Goal: Register for event/course: Register for event/course

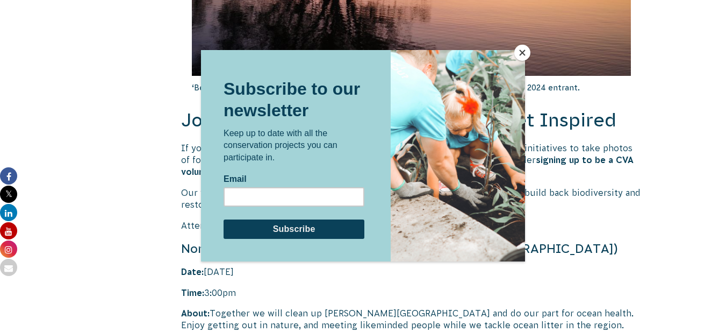
scroll to position [2087, 0]
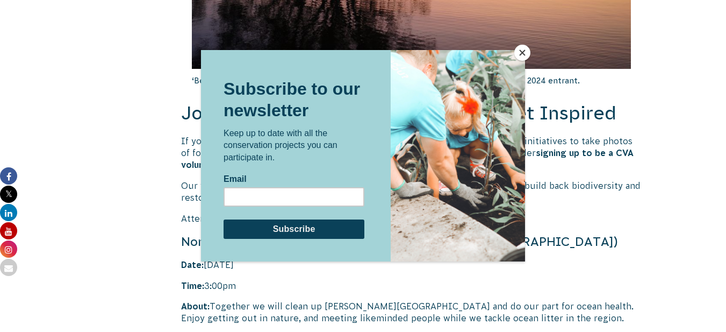
click at [523, 57] on button "Close" at bounding box center [522, 53] width 16 height 16
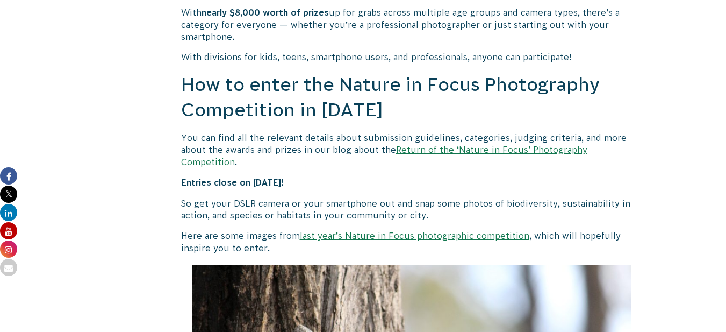
scroll to position [928, 0]
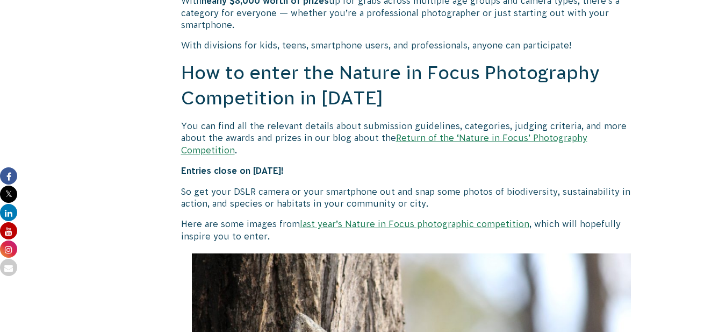
click at [461, 164] on p "Entries close on [DATE]!" at bounding box center [411, 170] width 461 height 12
click at [387, 164] on p "Entries close on [DATE]!" at bounding box center [411, 170] width 461 height 12
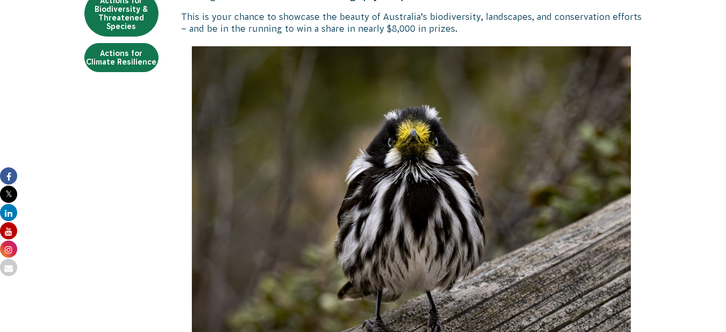
scroll to position [60, 0]
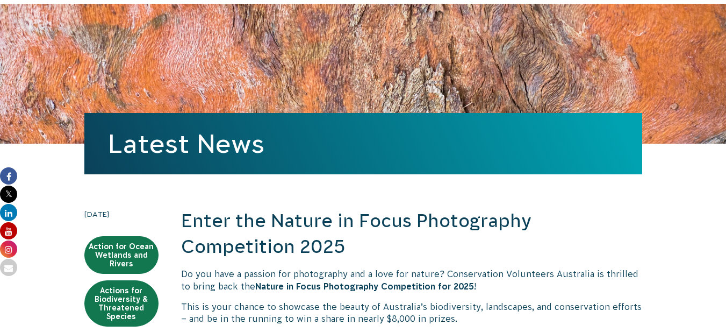
click at [486, 240] on h2 "Enter the Nature in Focus Photography Competition 2025" at bounding box center [411, 233] width 461 height 51
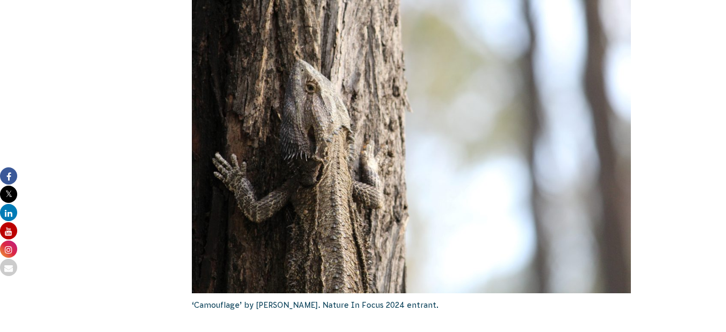
scroll to position [892, 0]
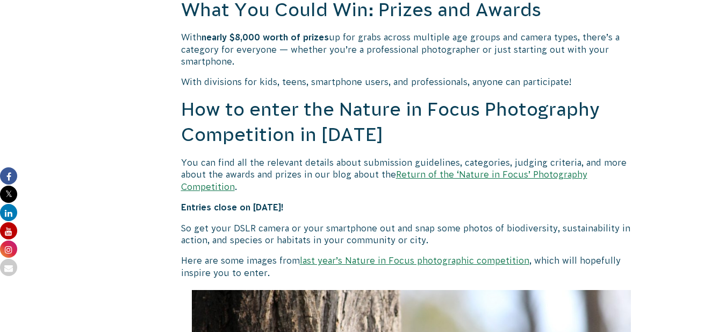
click at [501, 175] on link "Return of the ‘Nature in Focus’ Photography Competition" at bounding box center [384, 179] width 406 height 21
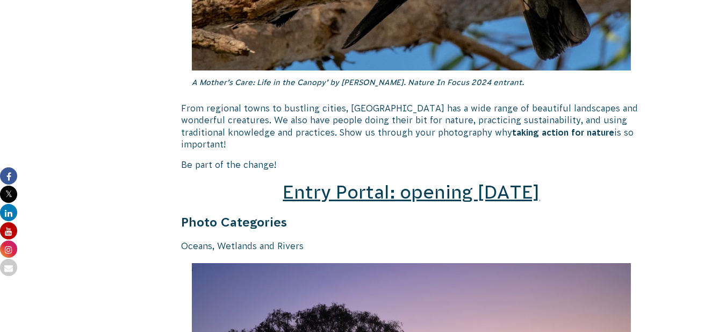
scroll to position [1504, 0]
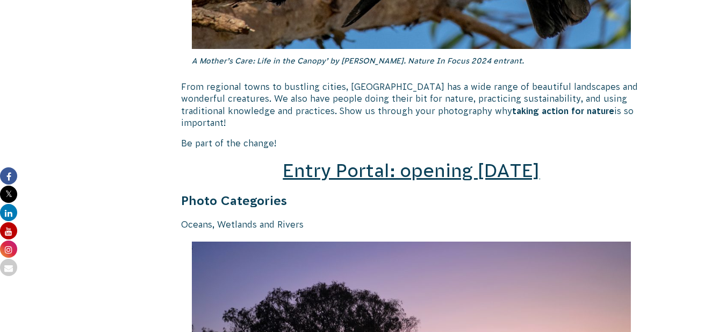
click at [506, 162] on span "Entry Portal: opening [DATE]" at bounding box center [411, 170] width 257 height 20
